Goal: Book appointment/travel/reservation

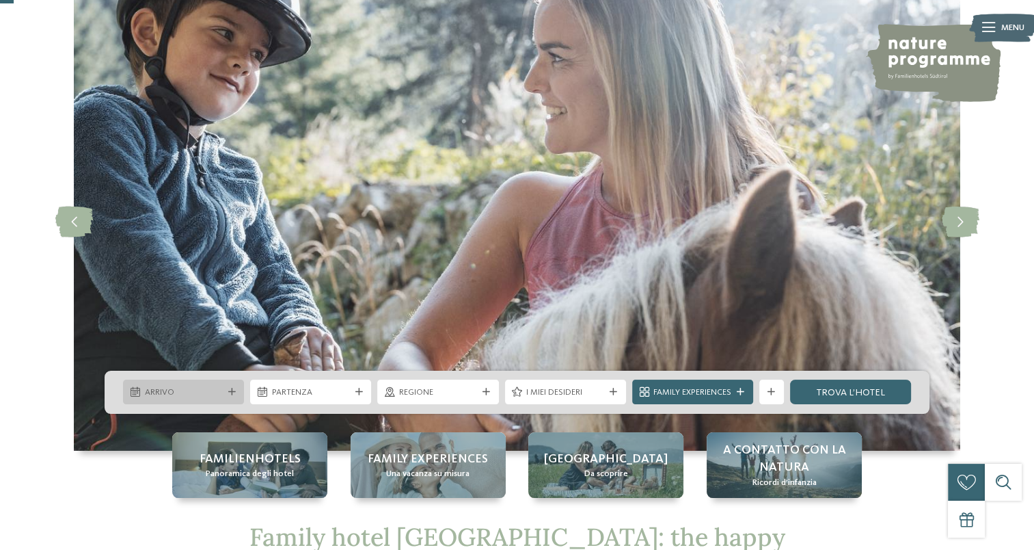
click at [221, 391] on span "Arrivo" at bounding box center [184, 392] width 78 height 12
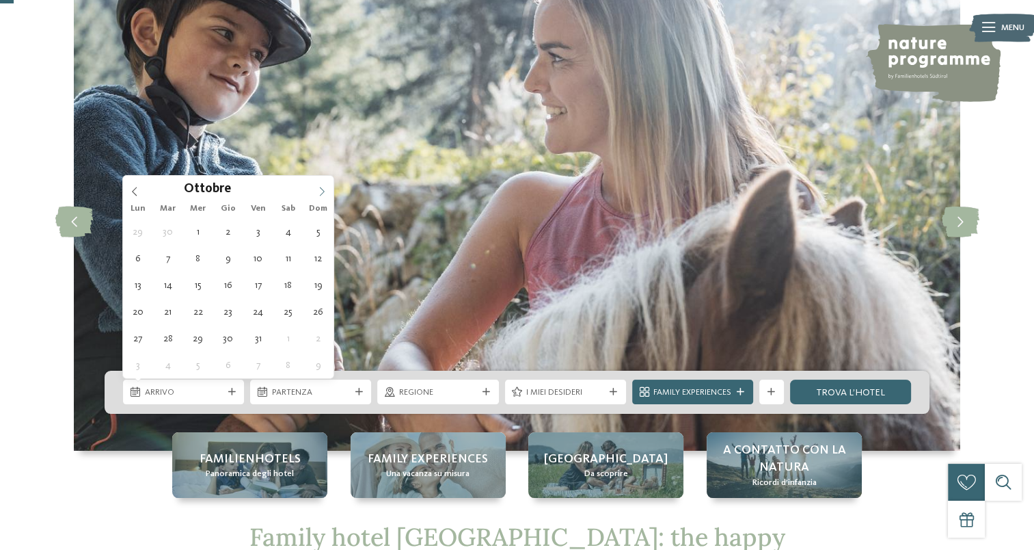
click at [314, 184] on span at bounding box center [321, 187] width 23 height 23
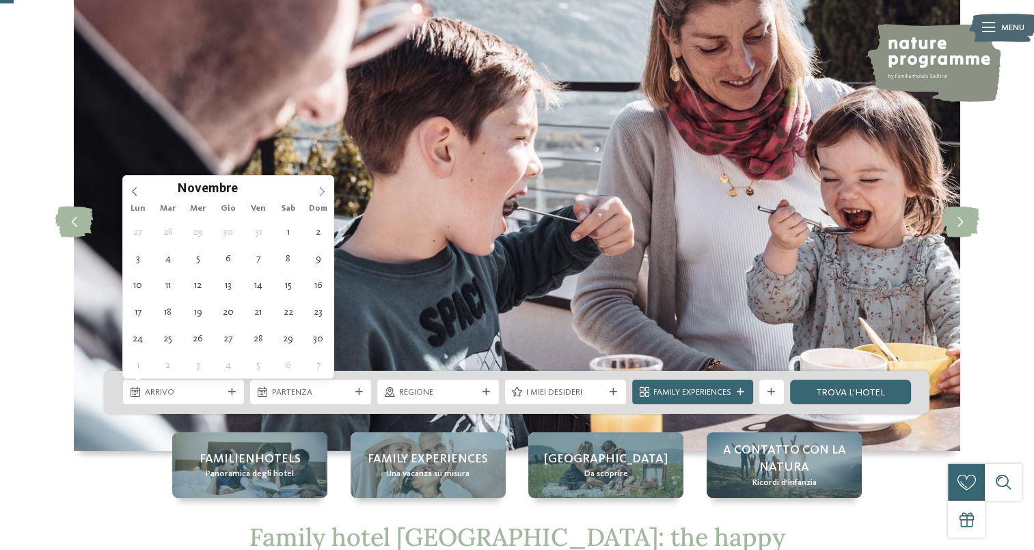
click at [314, 191] on span at bounding box center [321, 187] width 23 height 23
type input "****"
click at [319, 191] on icon at bounding box center [322, 192] width 10 height 10
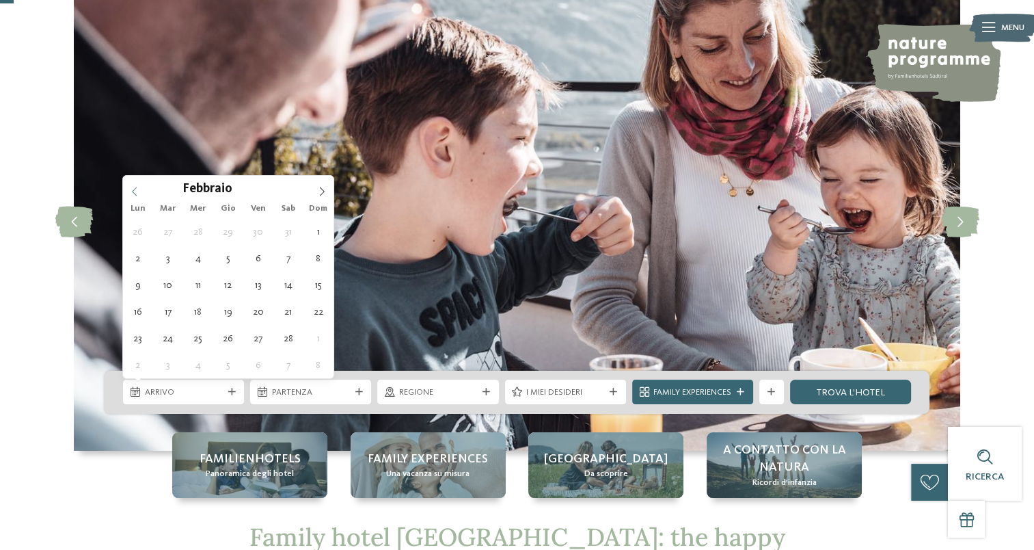
click at [126, 186] on span at bounding box center [134, 187] width 23 height 23
type div "01.01.2026"
type input "****"
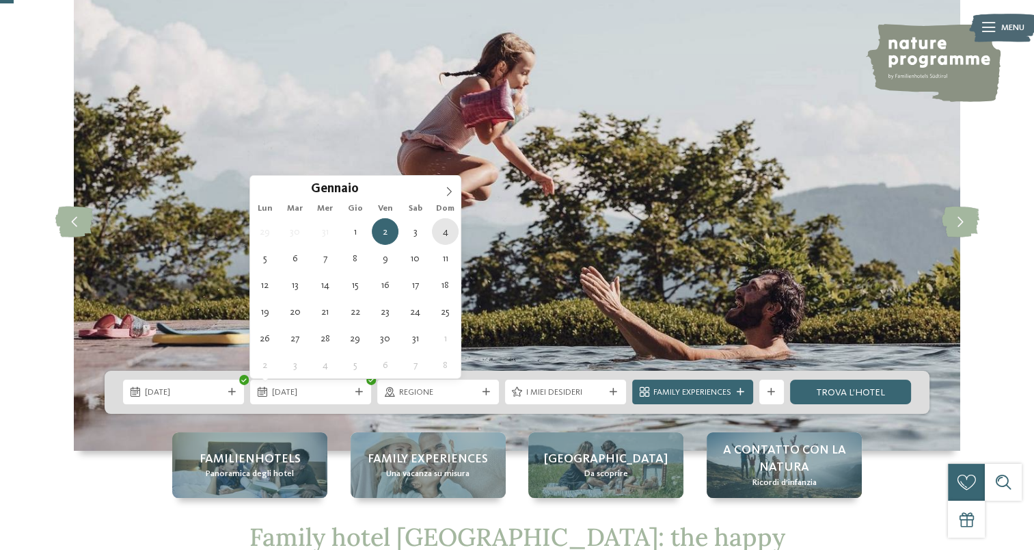
type div "04.01.2026"
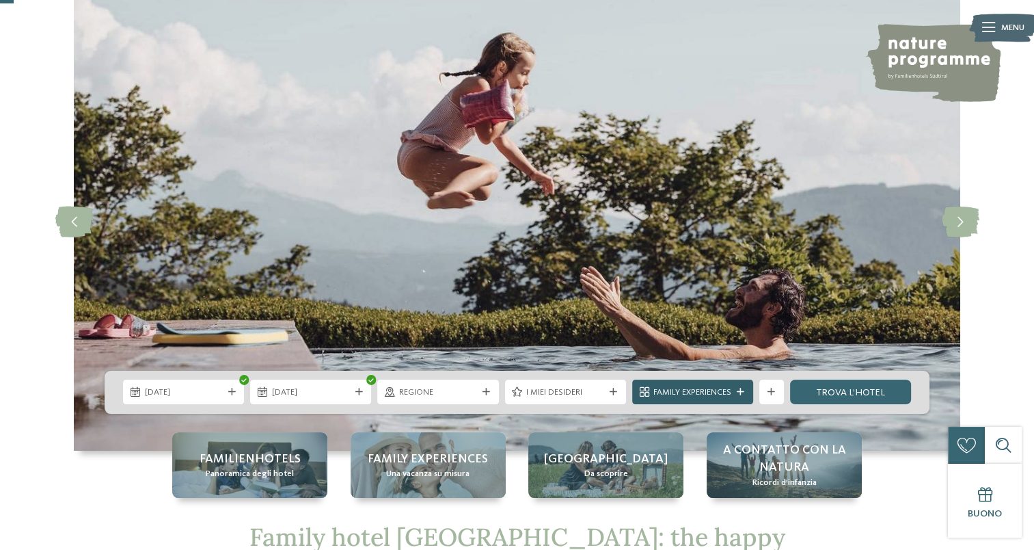
click at [742, 391] on icon at bounding box center [741, 392] width 8 height 8
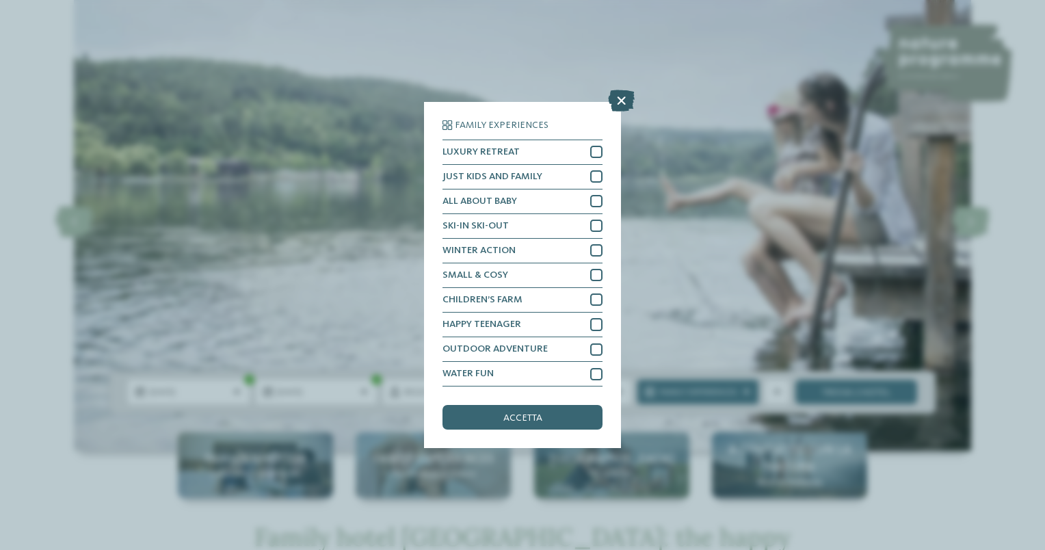
click at [618, 102] on icon at bounding box center [621, 101] width 27 height 22
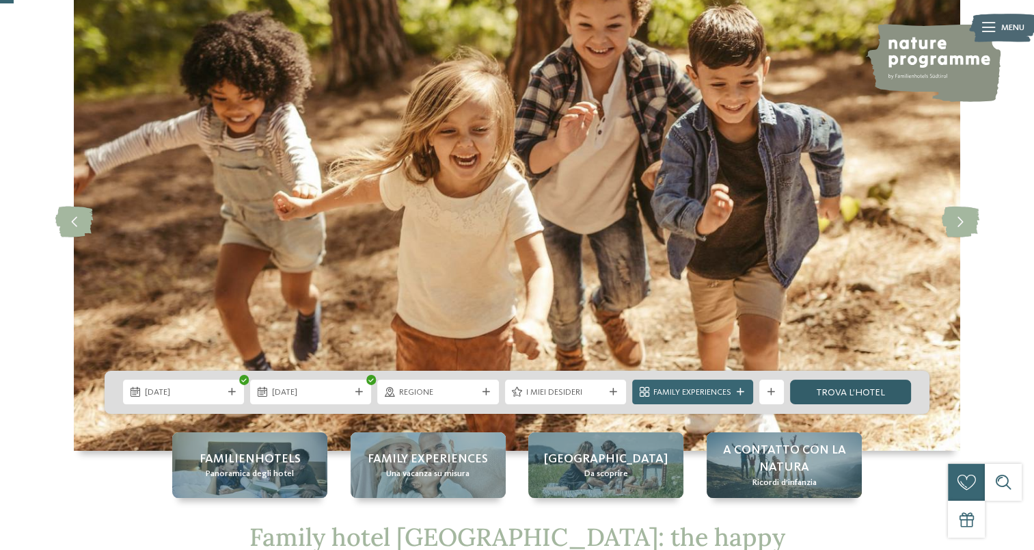
drag, startPoint x: 863, startPoint y: 383, endPoint x: 863, endPoint y: 394, distance: 11.0
click at [863, 384] on link "trova l’hotel" at bounding box center [850, 391] width 121 height 25
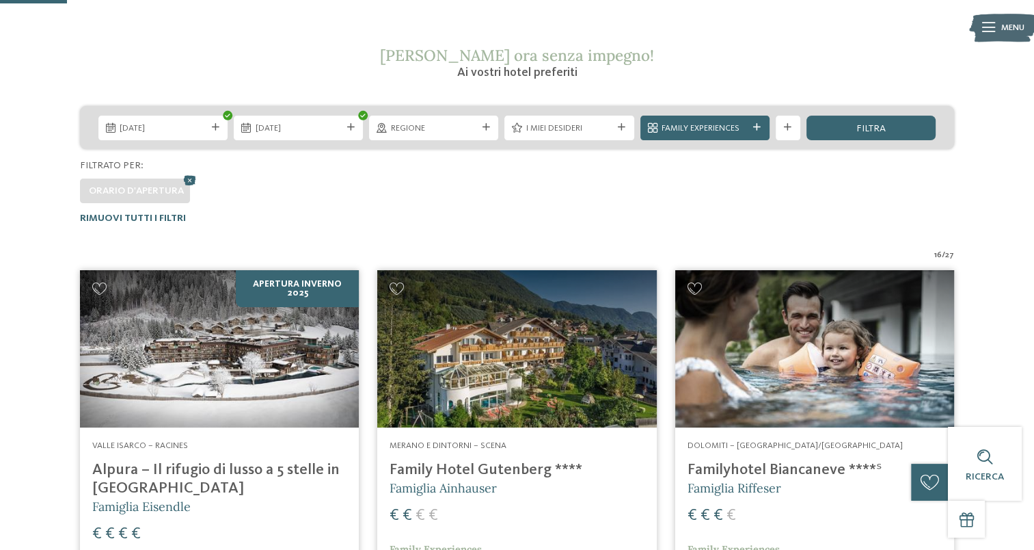
scroll to position [191, 0]
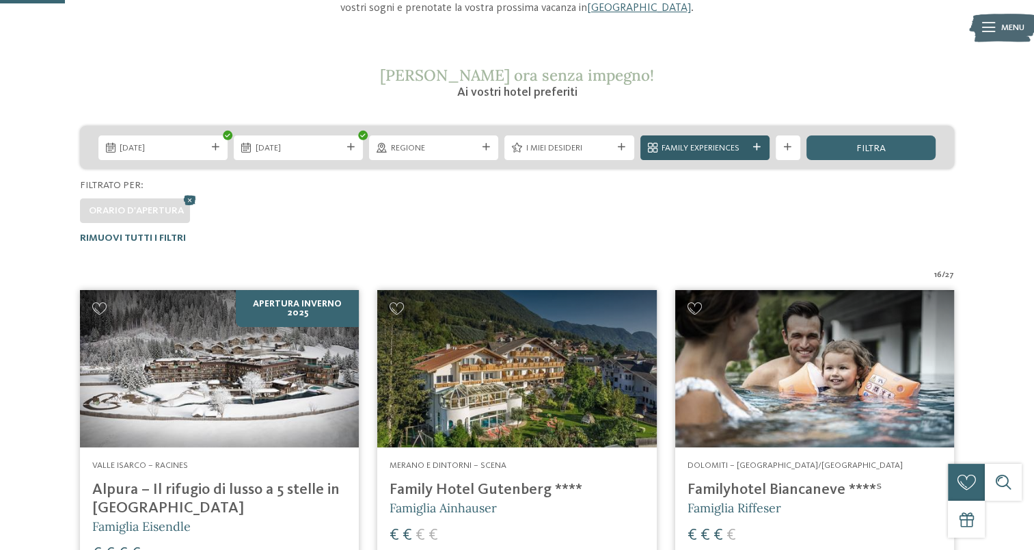
click at [760, 152] on div "Family Experiences" at bounding box center [705, 147] width 129 height 25
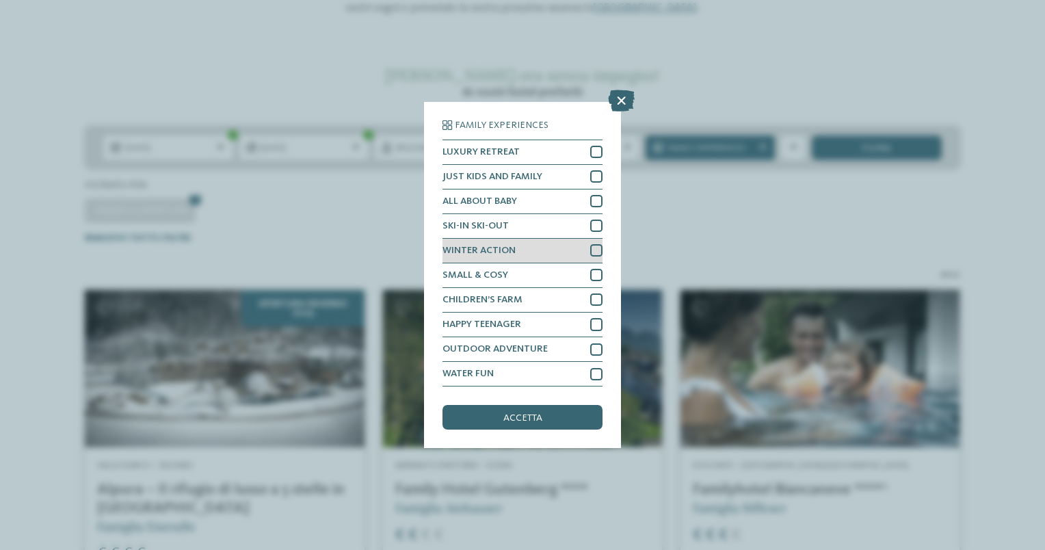
click at [591, 252] on div at bounding box center [596, 250] width 12 height 12
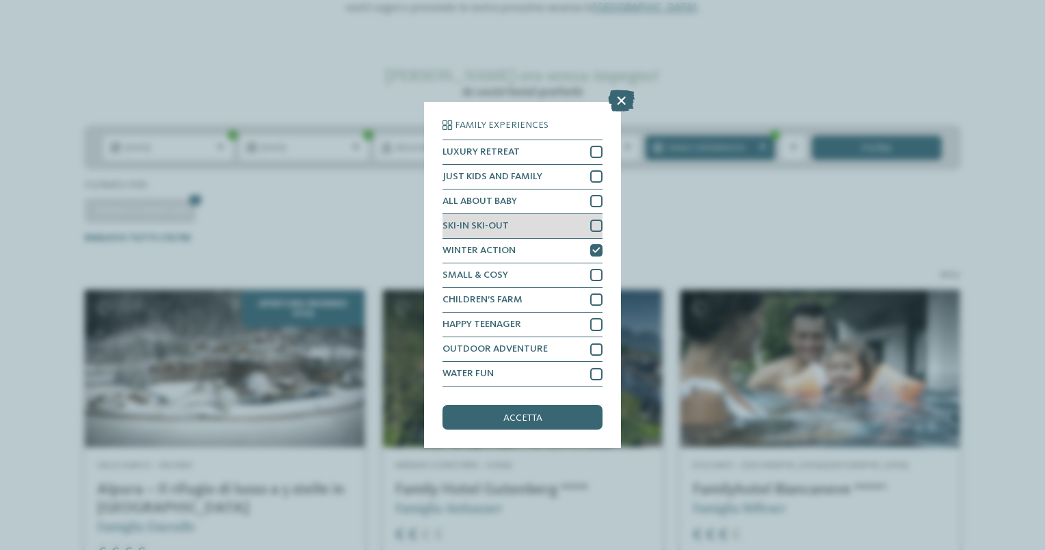
click at [593, 224] on div at bounding box center [596, 225] width 12 height 12
click at [484, 426] on div "accetta" at bounding box center [522, 417] width 160 height 25
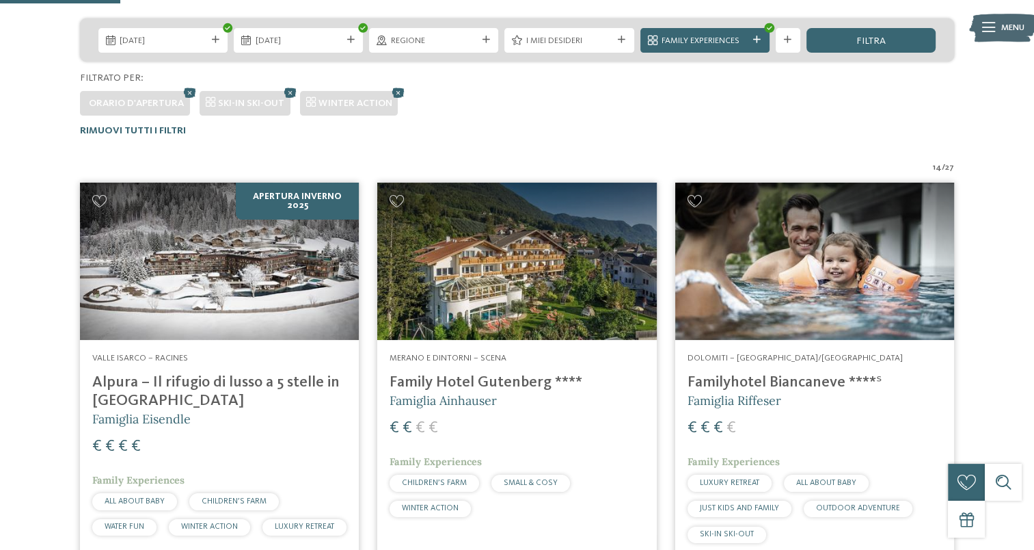
scroll to position [327, 0]
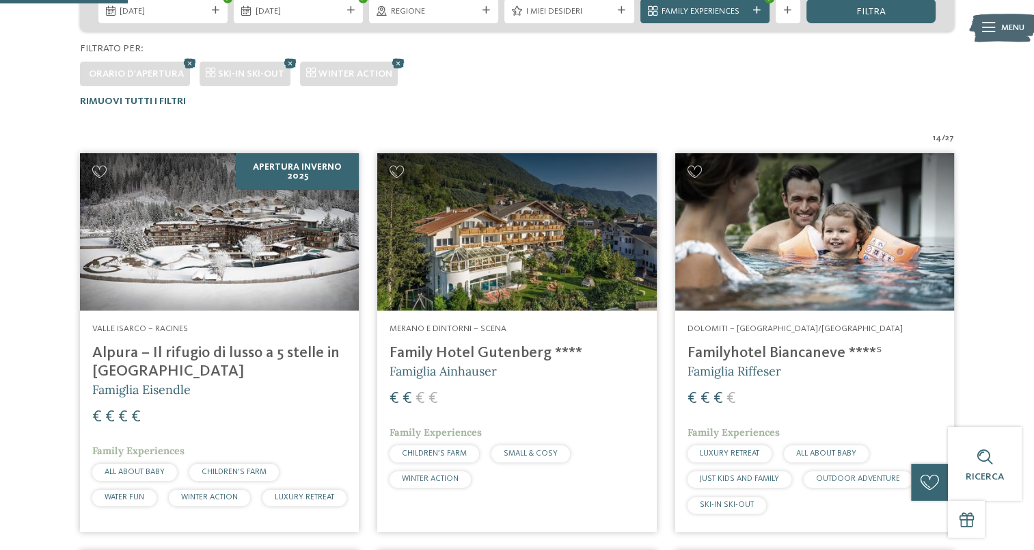
click at [507, 353] on h4 "Family Hotel Gutenberg ****" at bounding box center [517, 353] width 254 height 18
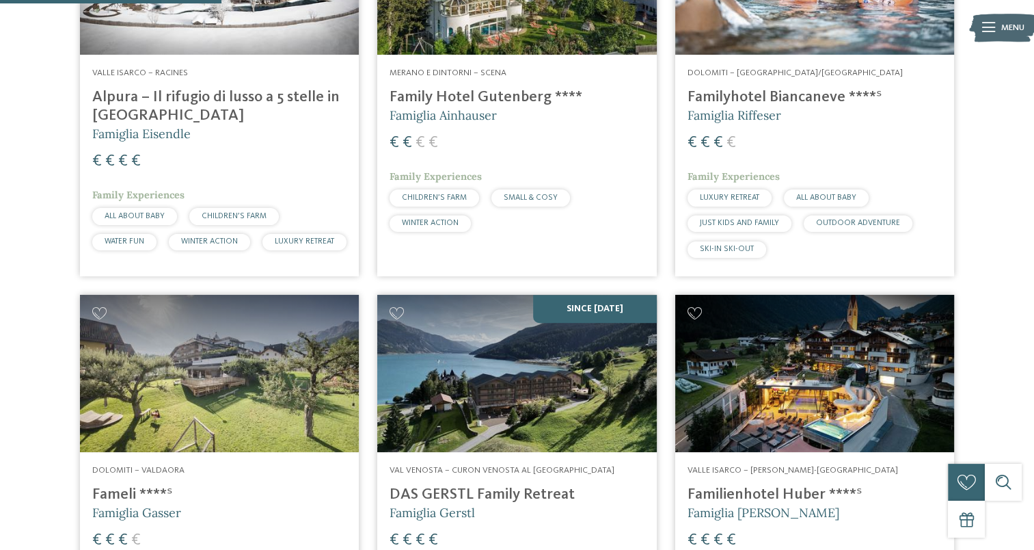
scroll to position [601, 0]
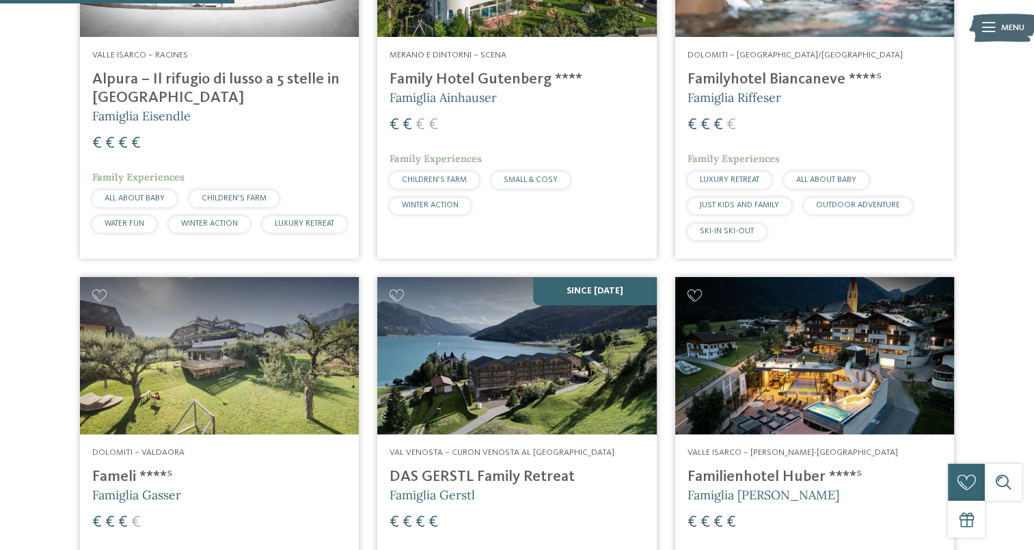
click at [113, 485] on div "Dolomiti – Valdaora Fameli ****ˢ Famiglia Gasser € € € € Family Experiences HAP…" at bounding box center [219, 532] width 279 height 196
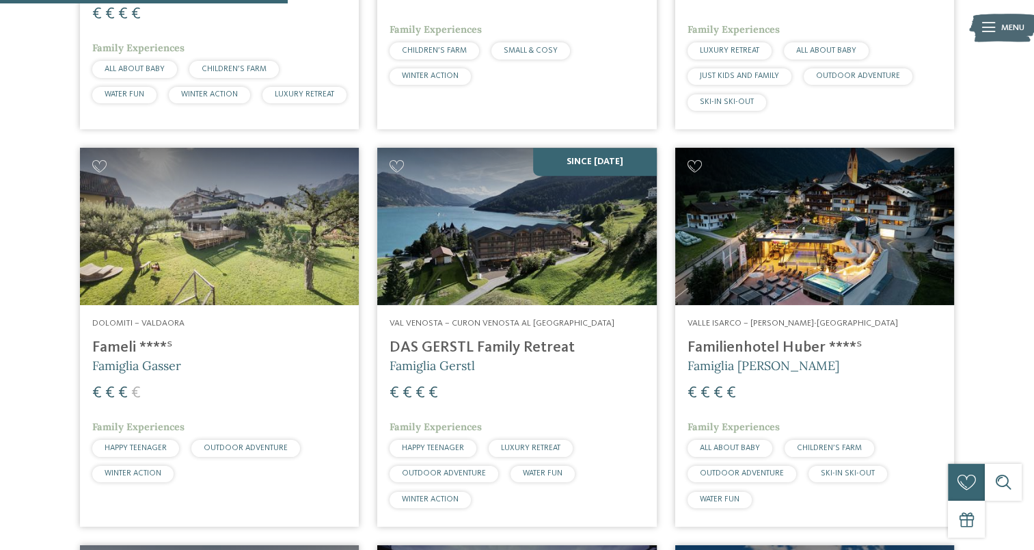
scroll to position [738, 0]
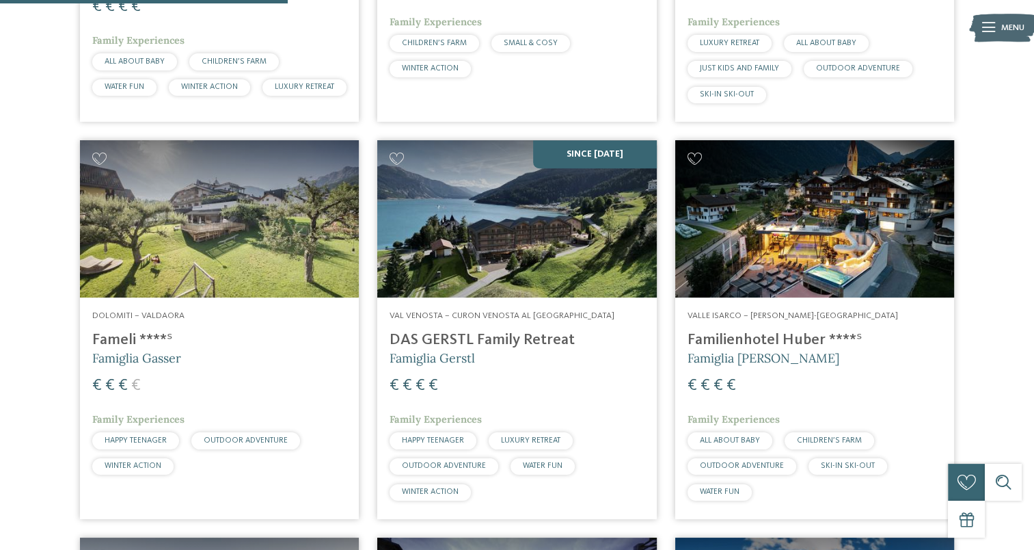
click at [454, 349] on h4 "DAS GERSTL Family Retreat" at bounding box center [517, 340] width 254 height 18
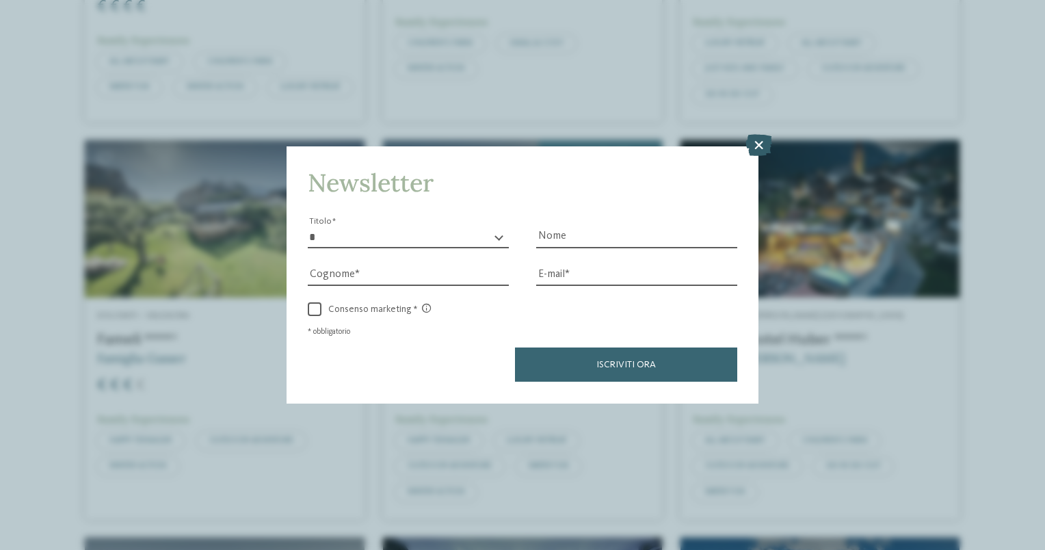
click at [756, 148] on icon at bounding box center [758, 146] width 27 height 22
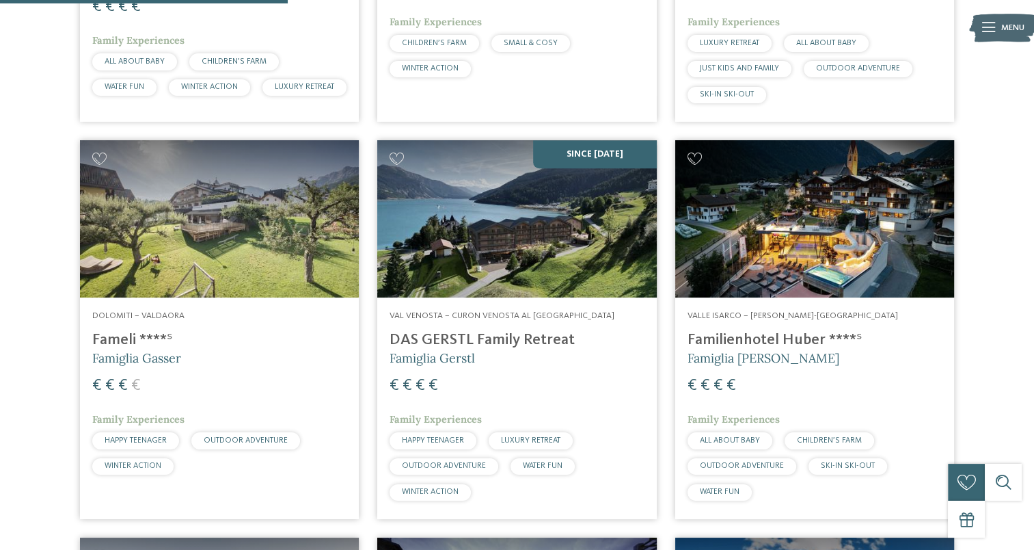
click at [811, 349] on h4 "Familienhotel Huber ****ˢ" at bounding box center [815, 340] width 254 height 18
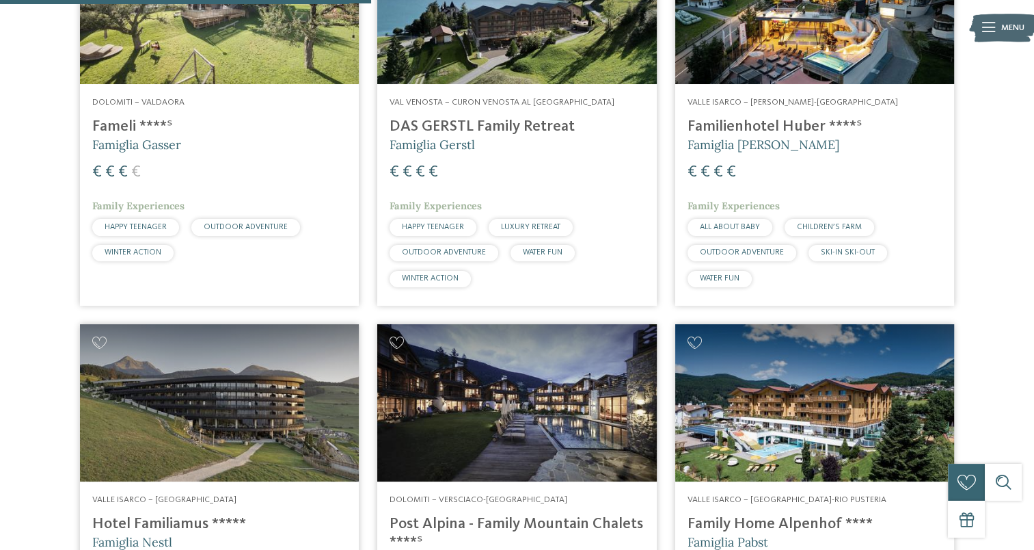
scroll to position [1148, 0]
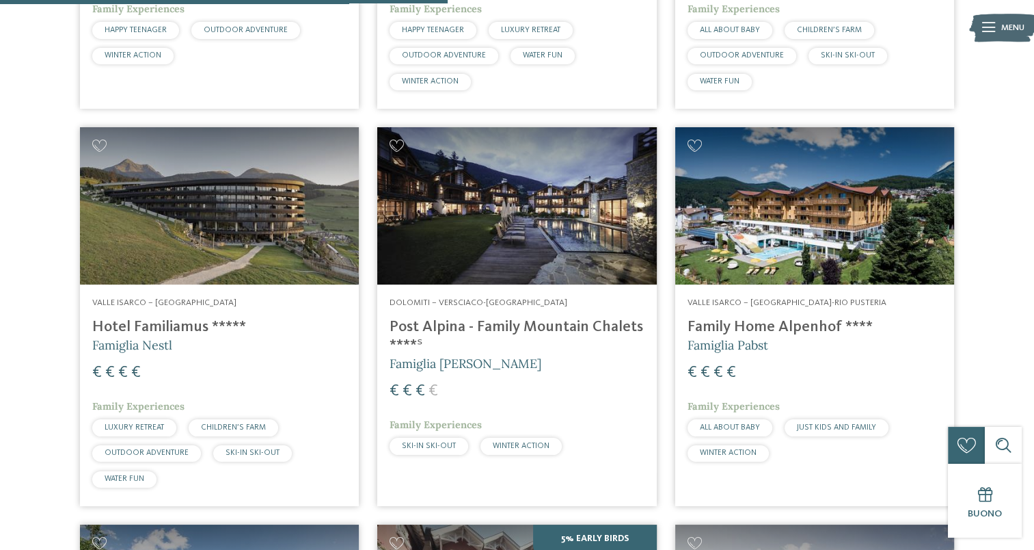
click at [623, 338] on h4 "Post Alpina - Family Mountain Chalets ****ˢ" at bounding box center [517, 336] width 254 height 37
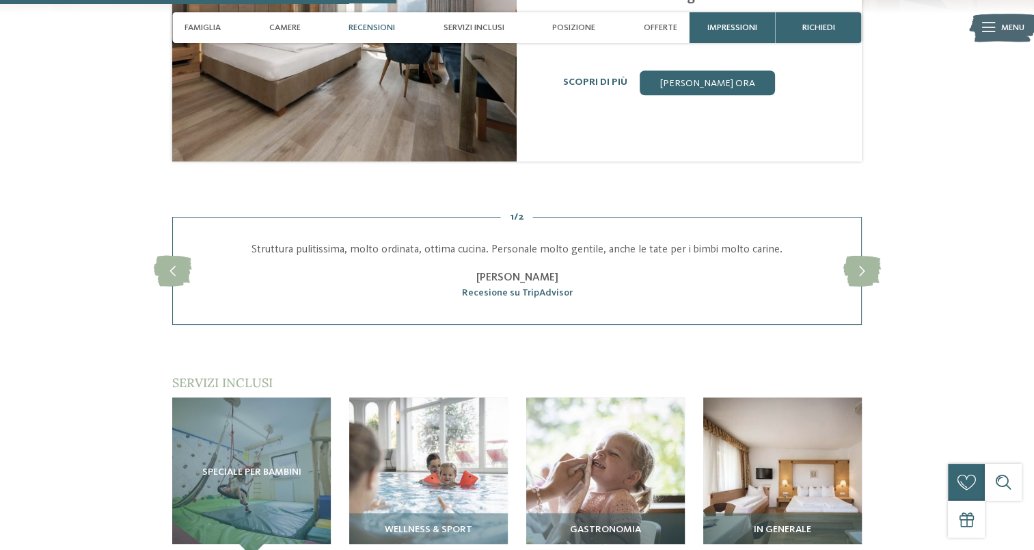
scroll to position [1436, 0]
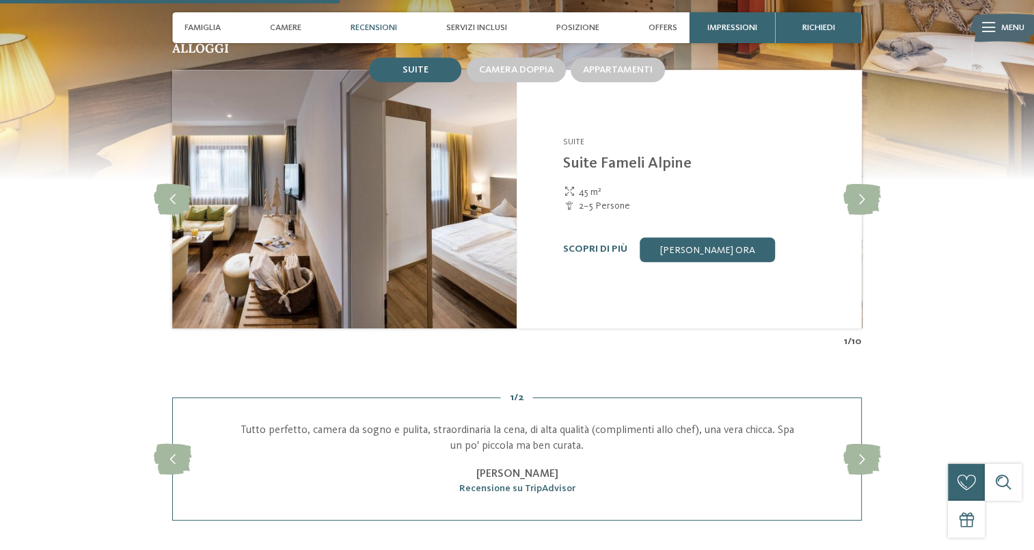
scroll to position [1299, 0]
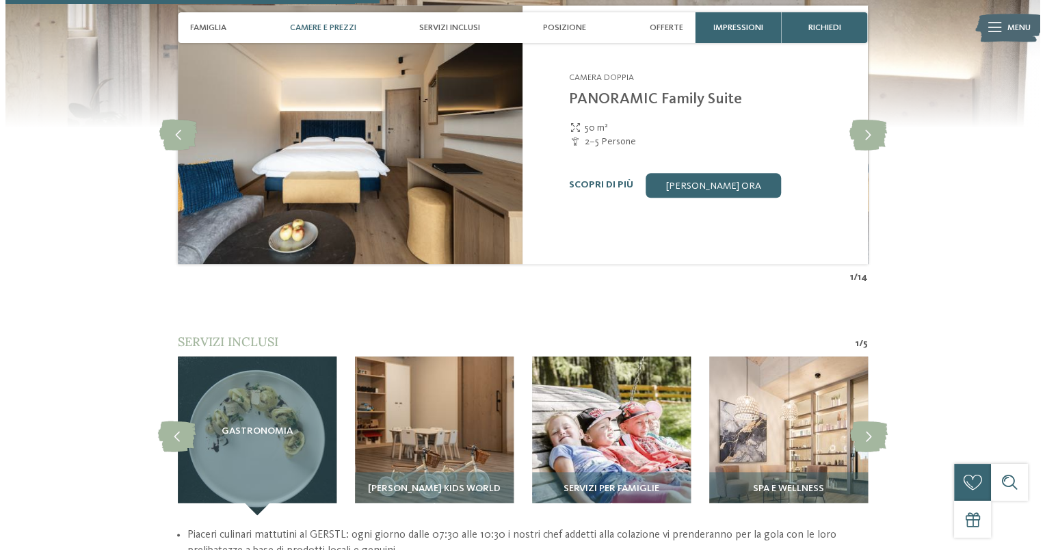
scroll to position [1504, 0]
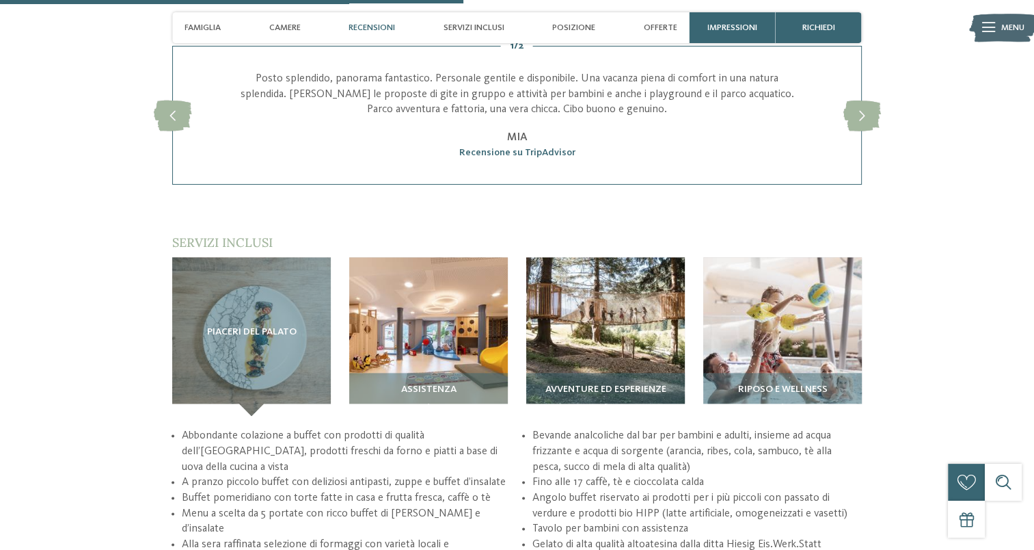
scroll to position [1777, 0]
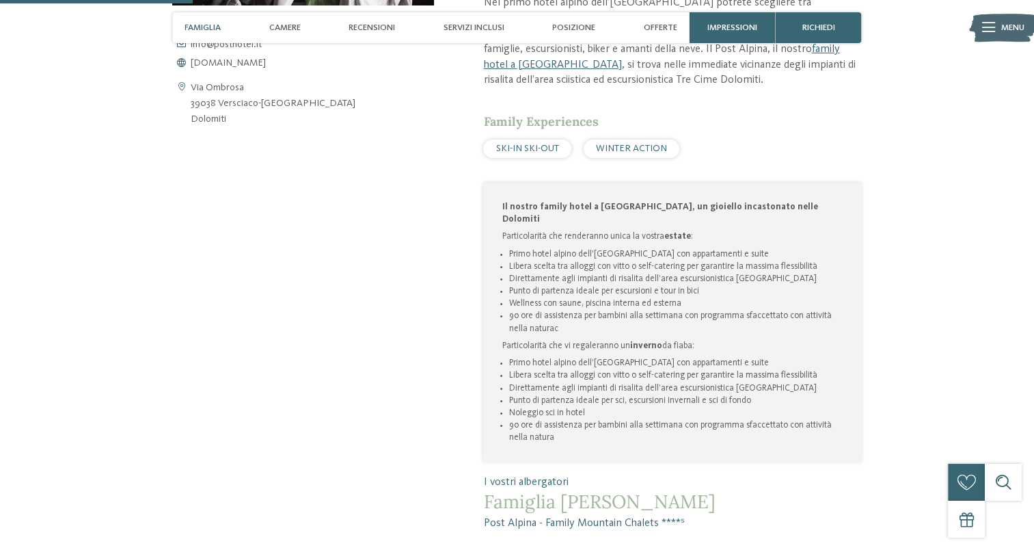
scroll to position [820, 0]
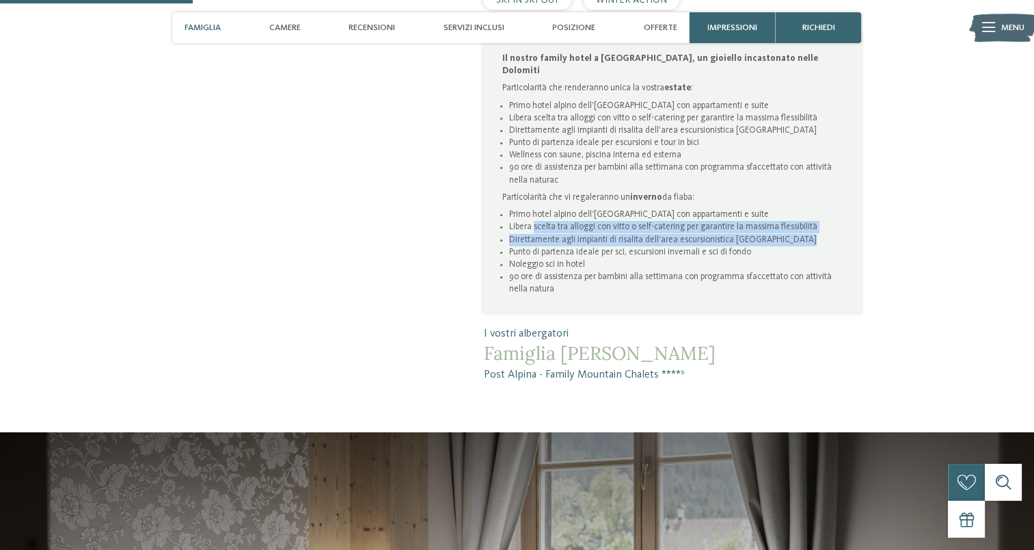
drag, startPoint x: 534, startPoint y: 184, endPoint x: 825, endPoint y: 194, distance: 291.4
click at [825, 208] on ul "Primo hotel alpino dell’[GEOGRAPHIC_DATA] con appartamenti e suite Libera scelt…" at bounding box center [672, 251] width 341 height 87
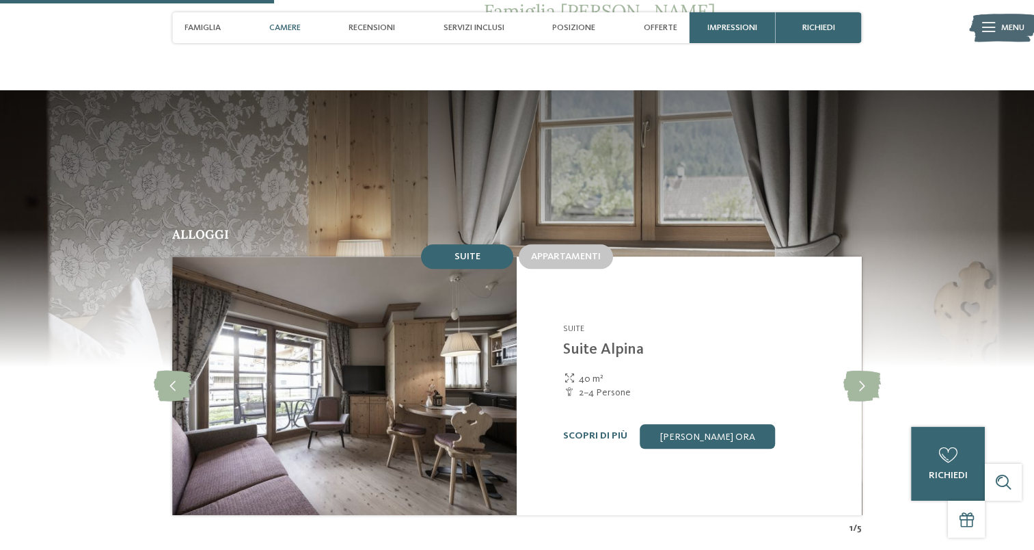
scroll to position [1436, 0]
